Goal: Task Accomplishment & Management: Manage account settings

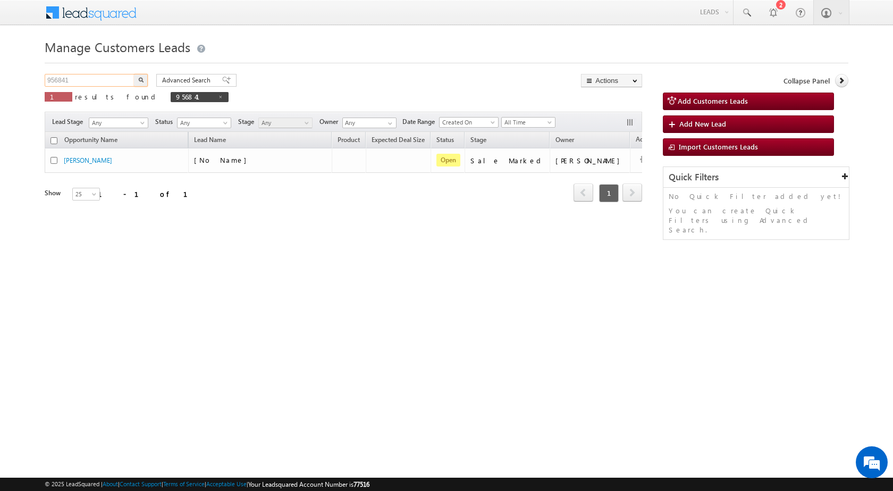
drag, startPoint x: 103, startPoint y: 78, endPoint x: 0, endPoint y: 70, distance: 102.9
click at [0, 70] on body "Menu Rubi Yadav sitar a7@ks erve." at bounding box center [446, 150] width 893 height 301
paste input "7768"
type input "957768"
click at [139, 80] on img "button" at bounding box center [140, 79] width 5 height 5
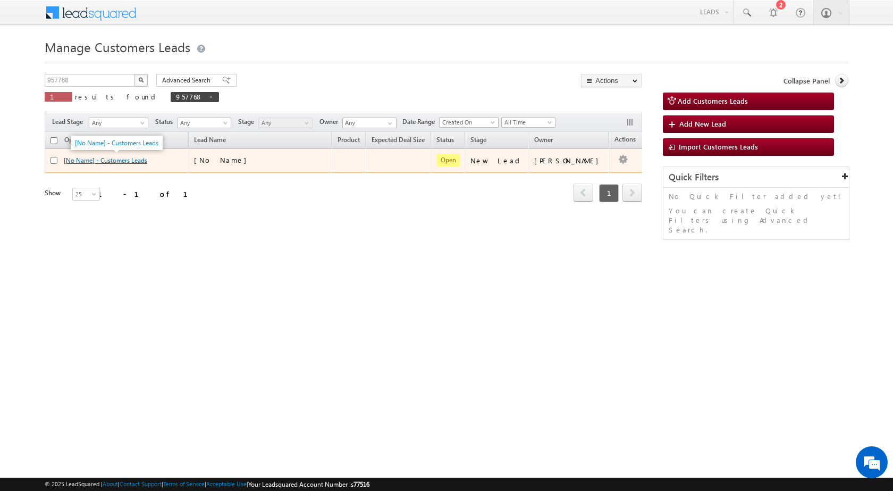
click at [93, 161] on link "[No Name] - Customers Leads" at bounding box center [105, 160] width 83 height 8
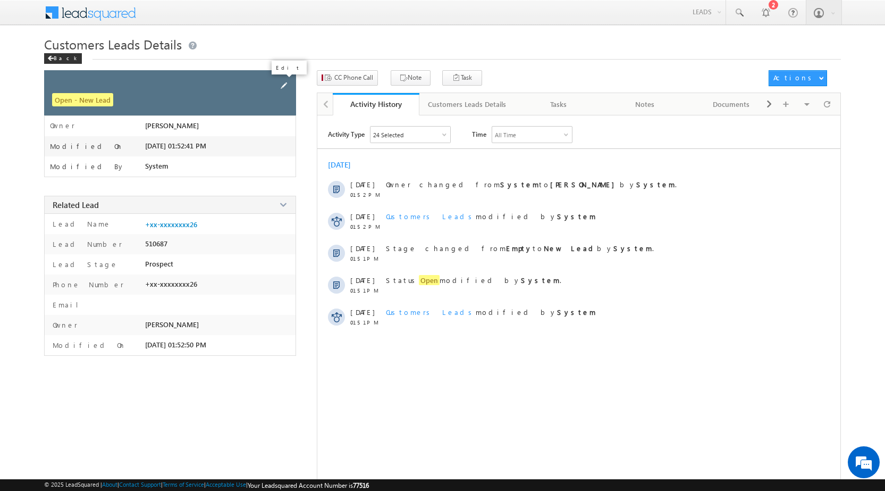
click at [279, 87] on span at bounding box center [284, 86] width 12 height 12
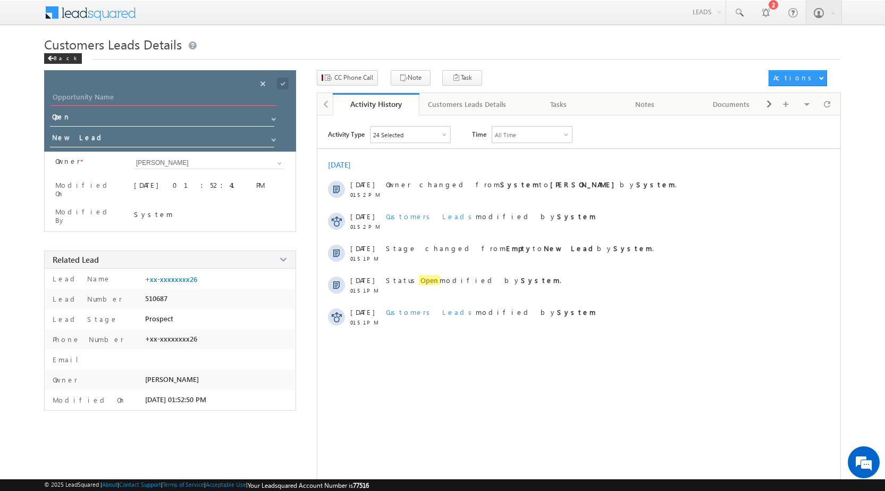
click at [198, 103] on input "Opportunity Name" at bounding box center [164, 98] width 226 height 15
paste input "[PERSON_NAME]"
type input "[PERSON_NAME]"
click at [286, 82] on span at bounding box center [283, 84] width 12 height 12
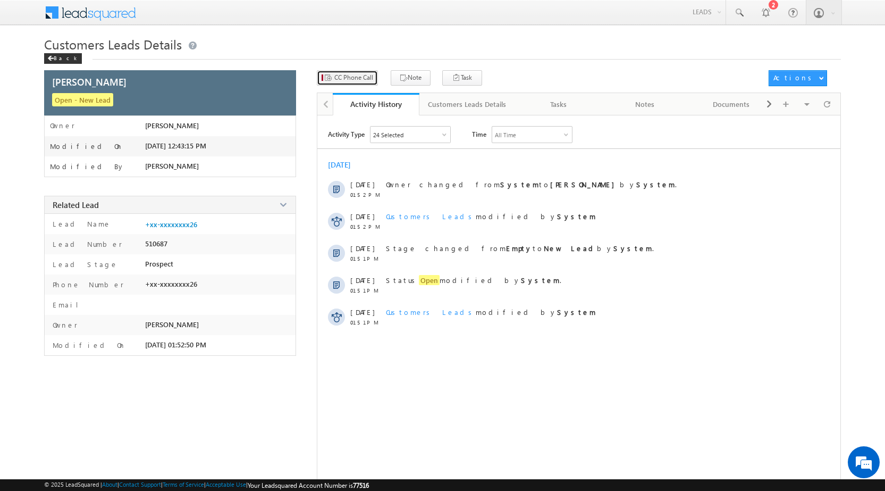
click at [356, 82] on span "CC Phone Call" at bounding box center [353, 78] width 39 height 10
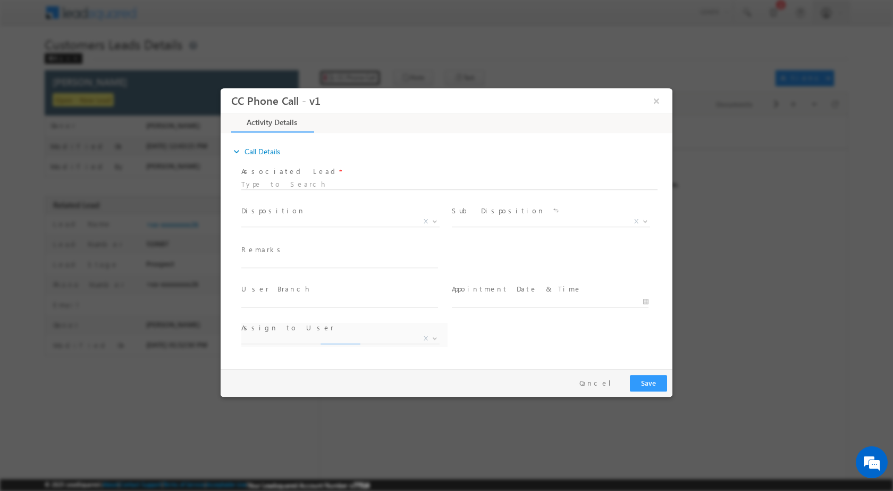
select select "[EMAIL_ADDRESS][DOMAIN_NAME]"
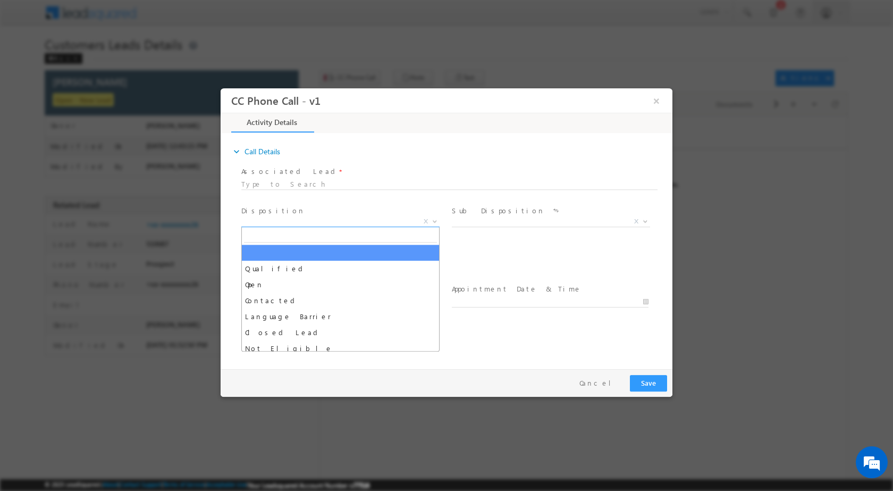
click at [434, 221] on b at bounding box center [435, 221] width 6 height 4
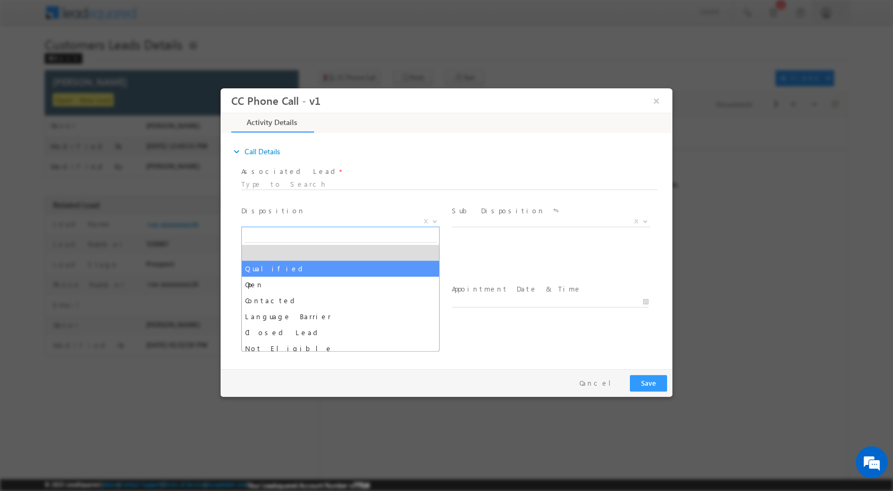
select select "Qualified"
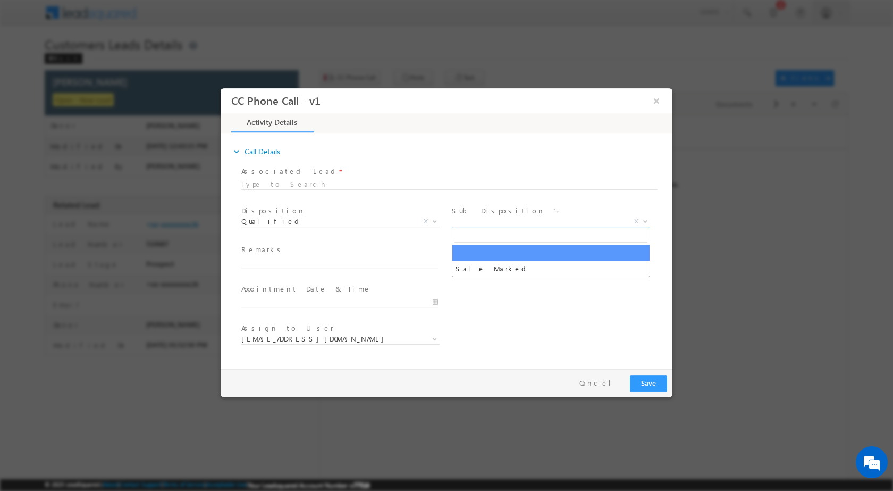
click at [643, 221] on b at bounding box center [645, 221] width 6 height 4
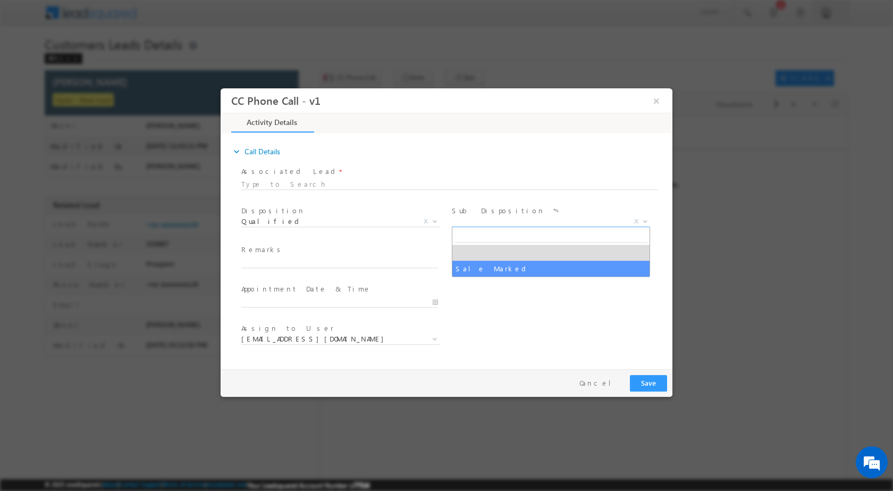
select select "Sale Marked"
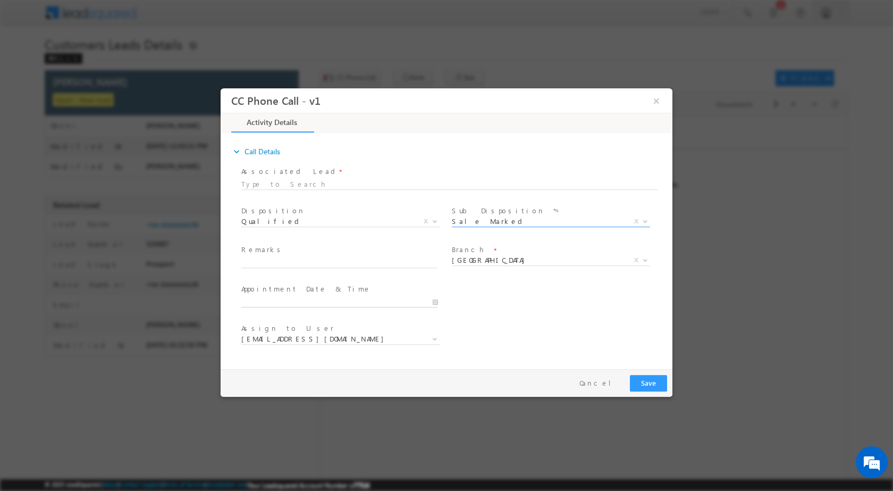
type input "10/04/2025 12:40 PM"
click at [437, 301] on input "10/04/2025 12:40 PM" at bounding box center [339, 301] width 197 height 11
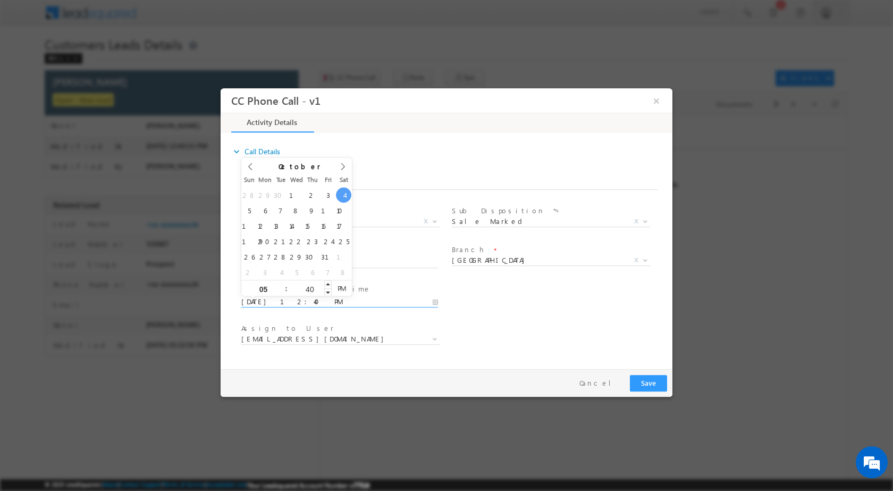
type input "05"
type input "10/04/2025 5:40 PM"
click at [308, 285] on input "40" at bounding box center [310, 288] width 44 height 7
type input "00"
type input "10/04/2025 5:00 PM"
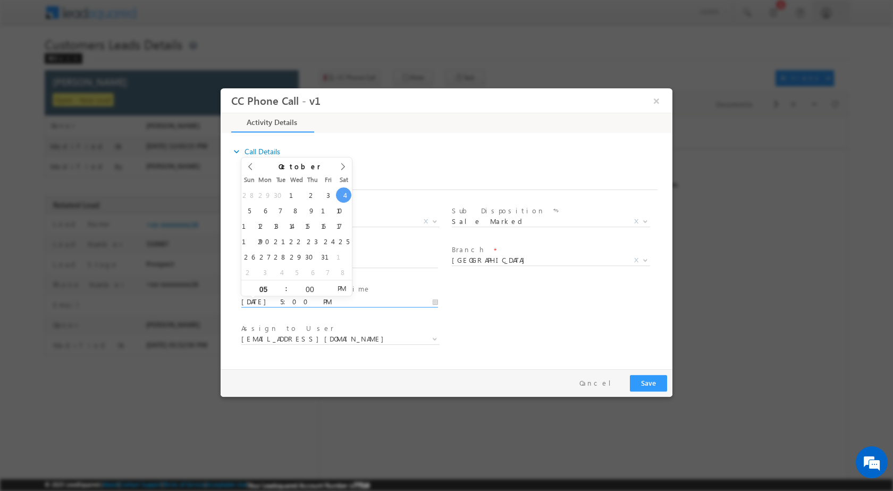
click at [482, 297] on div "User Branch * Appointment Date & Time * 10/04/2025 5:00 PM" at bounding box center [455, 300] width 433 height 39
click at [435, 334] on span at bounding box center [434, 338] width 11 height 14
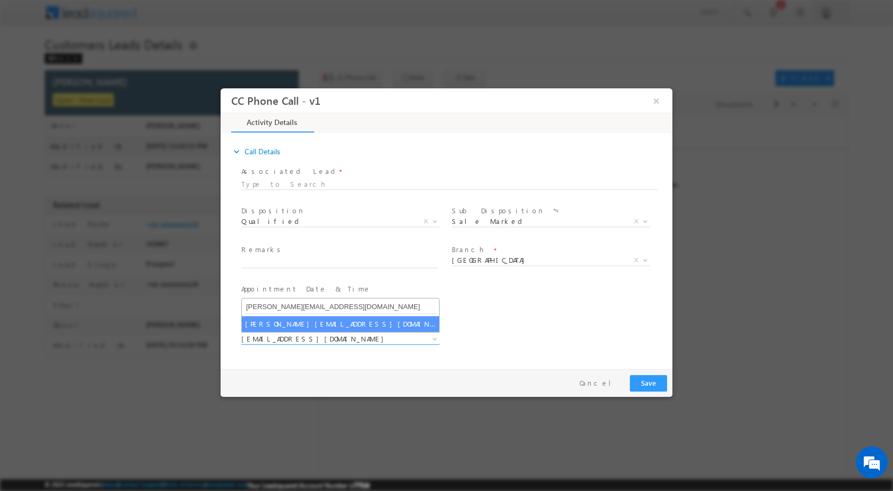
type input "[PERSON_NAME][EMAIL_ADDRESS][DOMAIN_NAME]"
select select "[PERSON_NAME][EMAIL_ADDRESS][DOMAIN_NAME]"
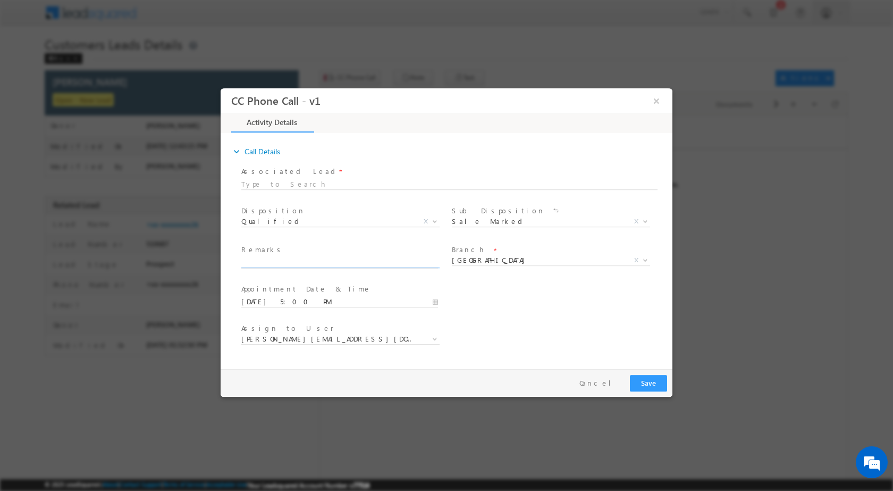
click at [311, 257] on input "text" at bounding box center [339, 262] width 197 height 11
paste input "04/10-Ciustomer name is Mohd Ismail Customer age is 37 yrs Loa Type is Plot Pur…"
type input "04/10-Ciustomer name is Mohd Ismail Customer age is 37 yrs Loa Type is Plot Pur…"
click at [643, 381] on button "Save" at bounding box center [648, 382] width 37 height 16
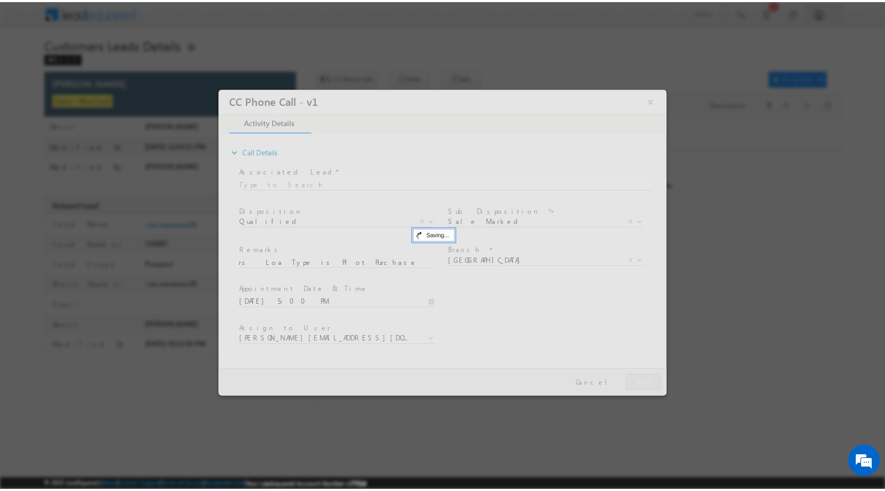
scroll to position [0, 0]
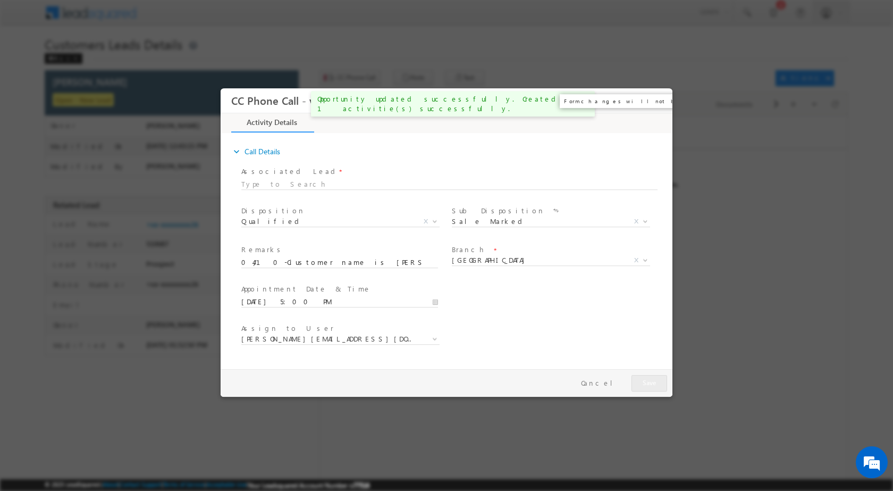
click at [652, 99] on button "×" at bounding box center [657, 100] width 18 height 20
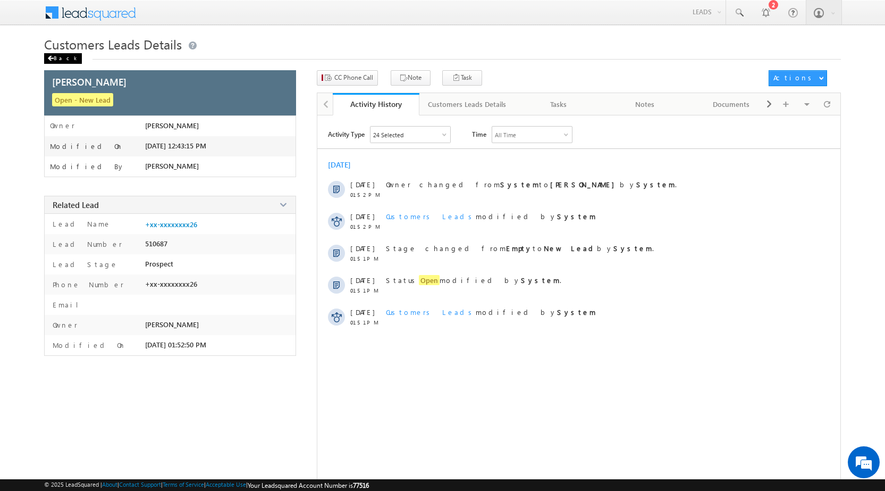
click at [55, 55] on div "Back" at bounding box center [63, 58] width 38 height 11
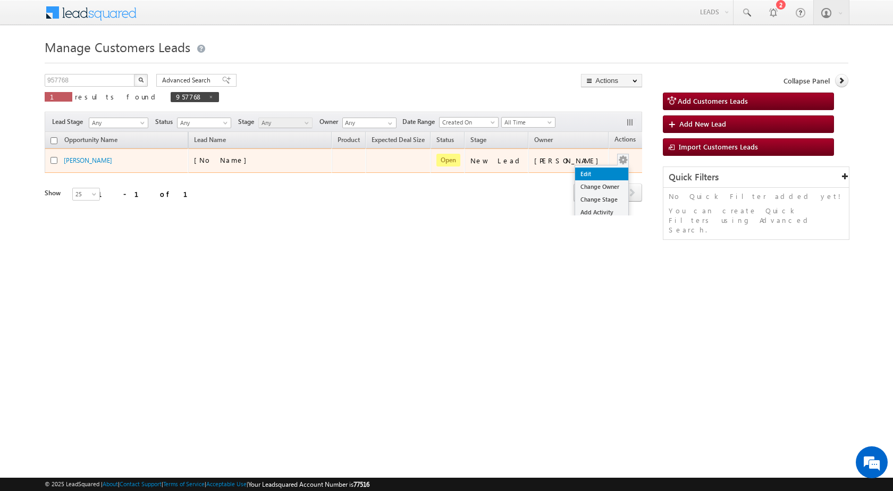
click at [586, 171] on link "Edit" at bounding box center [601, 173] width 53 height 13
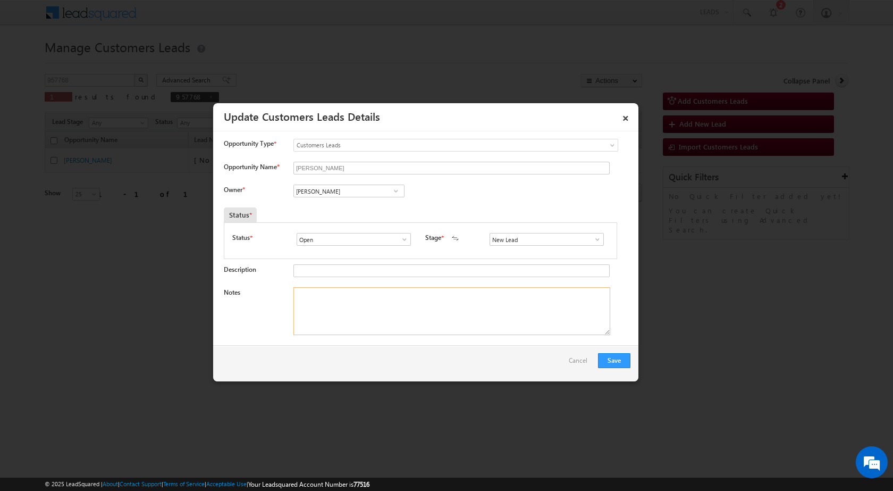
click at [424, 298] on textarea "Notes" at bounding box center [451, 311] width 317 height 48
paste textarea "04/10-Ciustomer name is [PERSON_NAME] Customer age is [DEMOGRAPHIC_DATA] yrs Lo…"
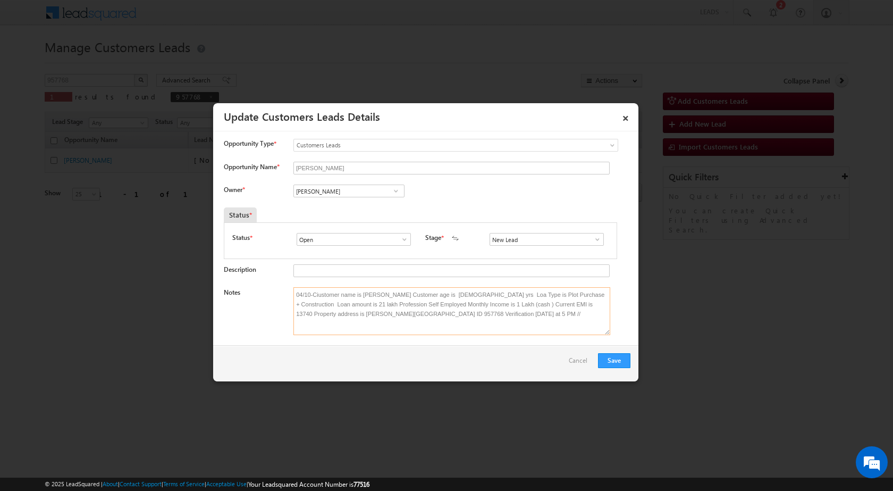
type textarea "04/10-Ciustomer name is [PERSON_NAME] Customer age is [DEMOGRAPHIC_DATA] yrs Lo…"
click at [398, 190] on span at bounding box center [396, 191] width 11 height 9
paste input "[PERSON_NAME][EMAIL_ADDRESS][DOMAIN_NAME]"
click at [332, 213] on span "[PERSON_NAME][EMAIL_ADDRESS][DOMAIN_NAME]" at bounding box center [346, 212] width 96 height 8
type input "[PERSON_NAME]"
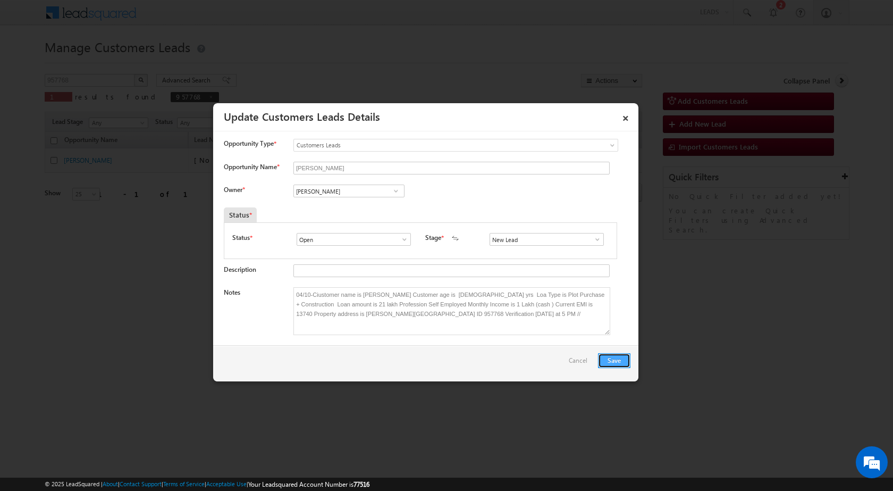
click at [613, 357] on button "Save" at bounding box center [614, 360] width 32 height 15
